Goal: Information Seeking & Learning: Learn about a topic

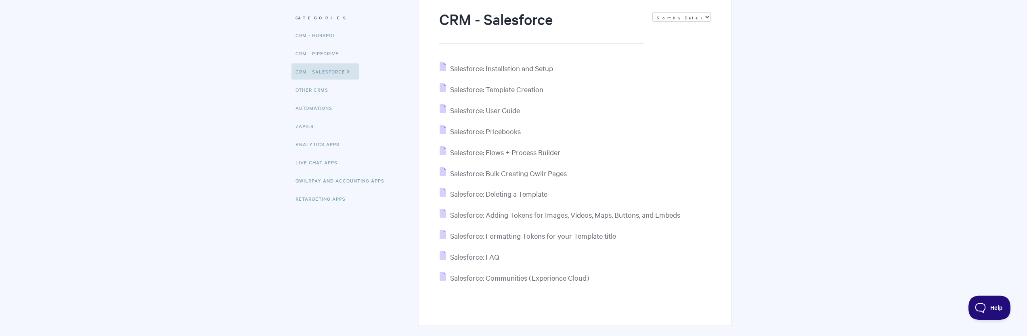
scroll to position [100, 0]
click at [472, 279] on span "Salesforce: Communities (Experience Cloud)" at bounding box center [519, 275] width 139 height 9
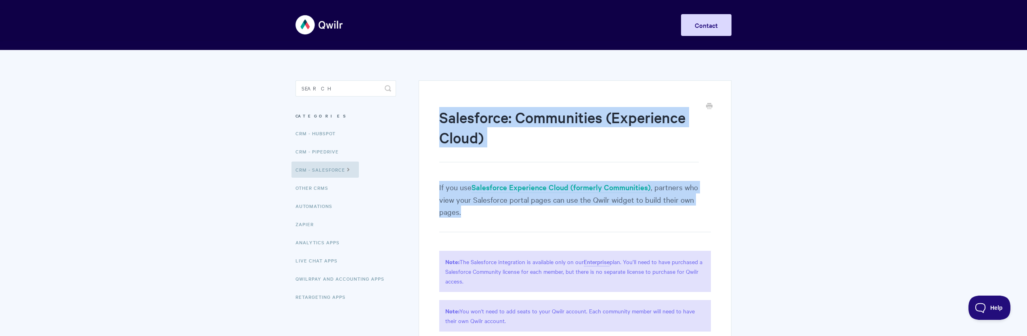
drag, startPoint x: 442, startPoint y: 116, endPoint x: 483, endPoint y: 232, distance: 122.8
copy article "Salesforce: Communities (Experience Cloud) If you use Salesforce Experience Clo…"
